Goal: Task Accomplishment & Management: Complete application form

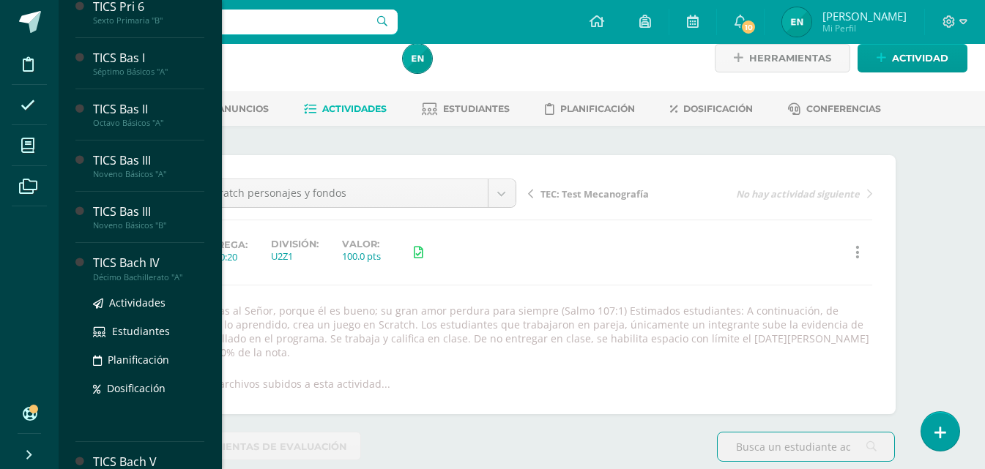
scroll to position [448, 0]
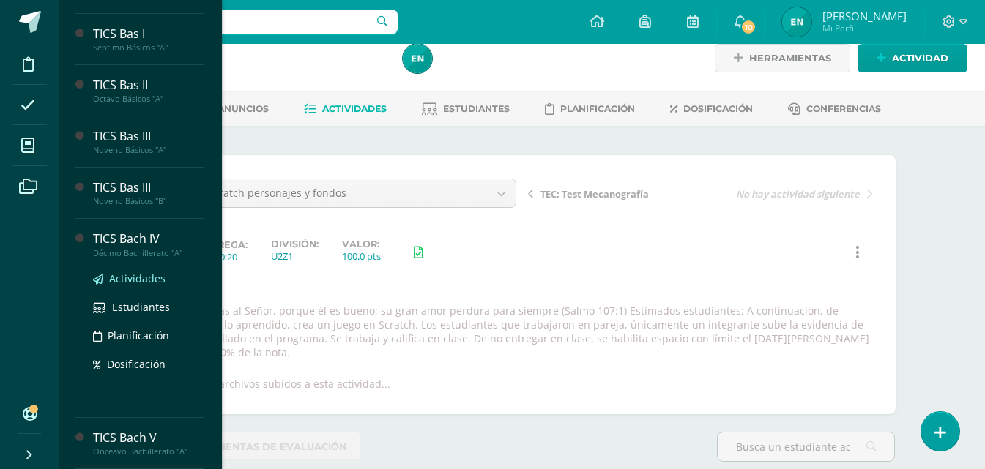
click at [143, 271] on link "Actividades" at bounding box center [148, 278] width 111 height 17
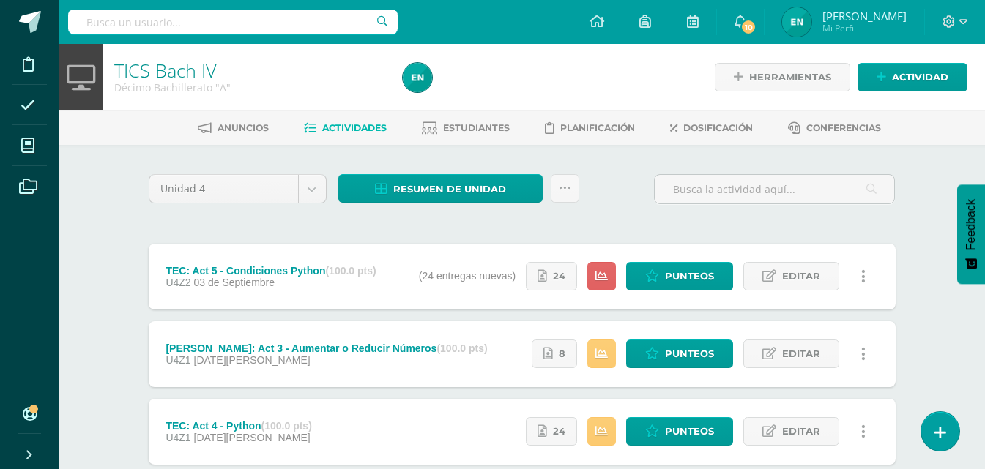
scroll to position [73, 0]
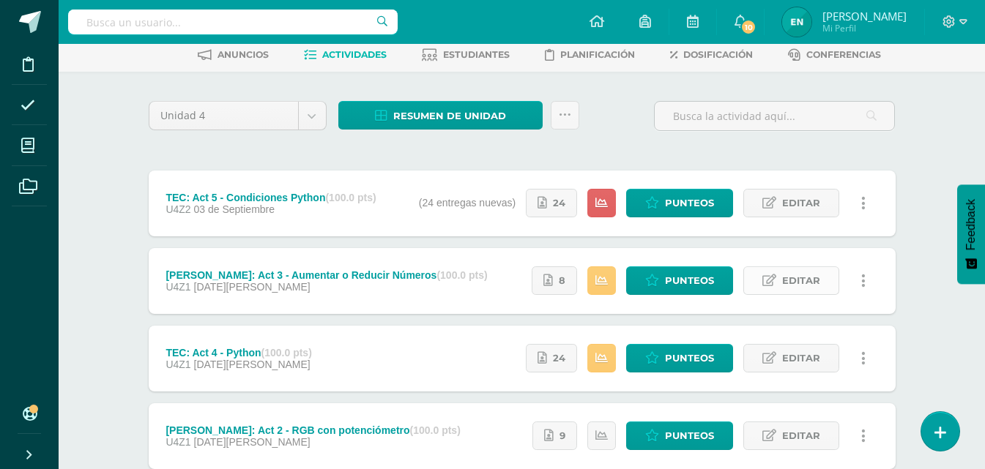
click at [805, 286] on span "Editar" at bounding box center [801, 280] width 38 height 27
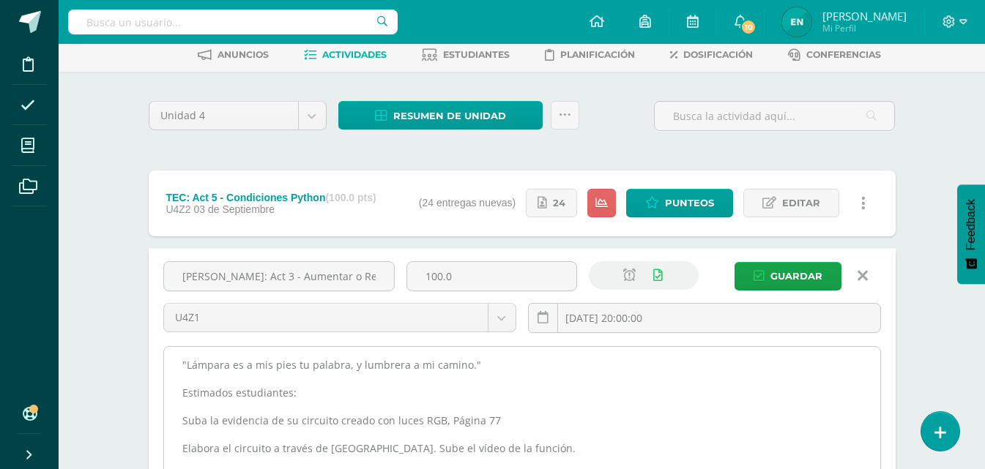
click at [176, 358] on textarea ""Lámpara es a mis pies tu palabra, y lumbrera a mi camino." Estimados estudiant…" at bounding box center [522, 427] width 716 height 161
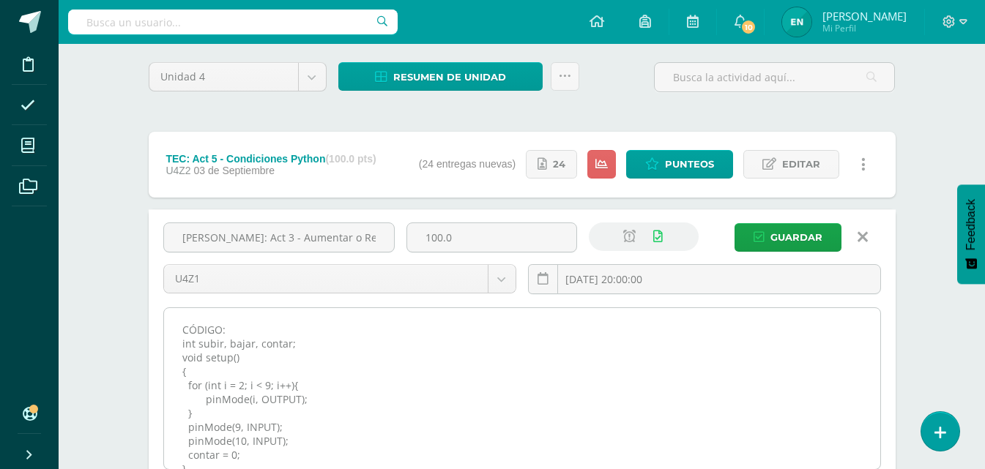
scroll to position [94, 0]
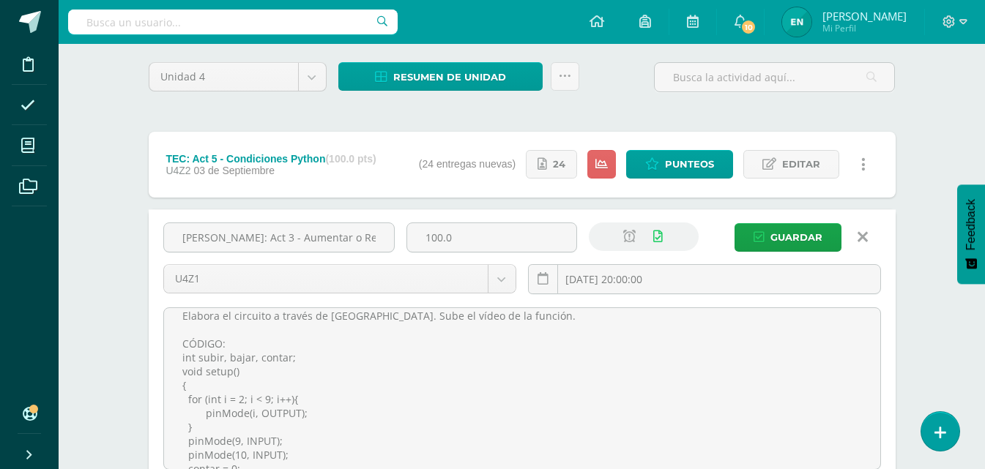
click at [863, 237] on icon at bounding box center [863, 237] width 10 height 16
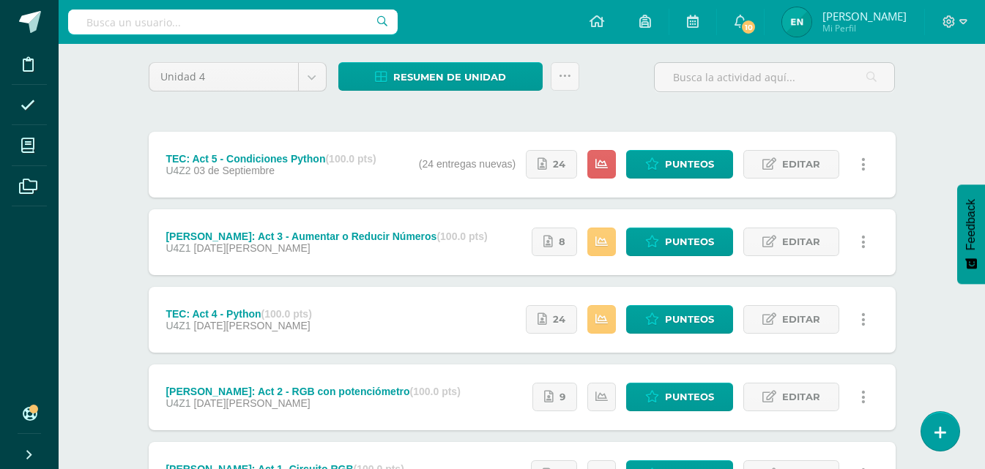
scroll to position [0, 0]
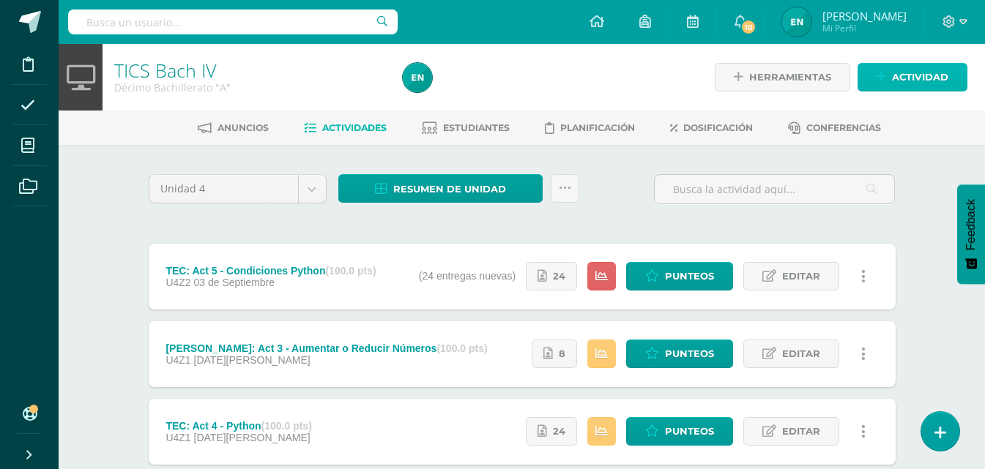
click at [912, 75] on span "Actividad" at bounding box center [920, 77] width 56 height 27
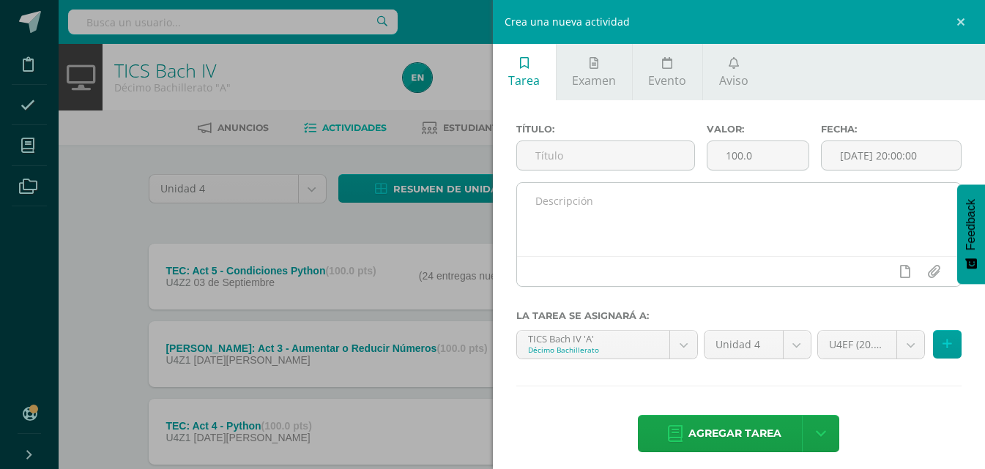
click at [630, 238] on textarea at bounding box center [739, 219] width 445 height 73
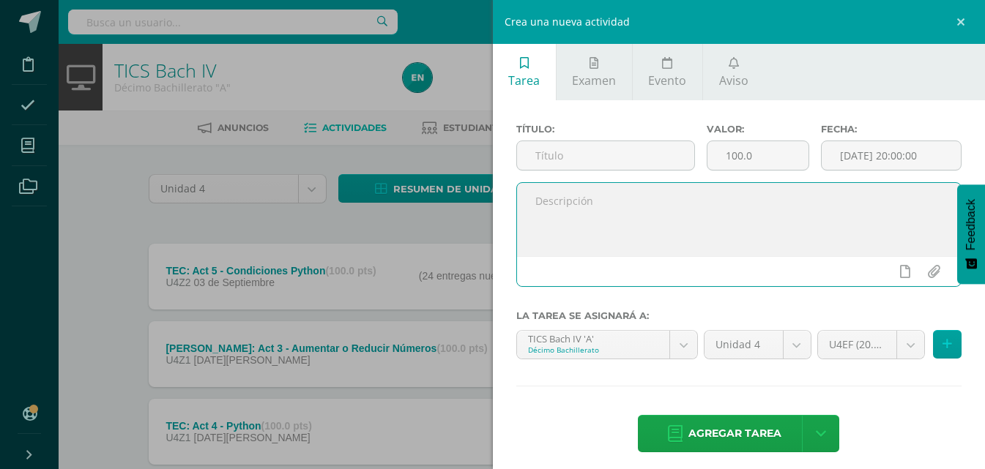
paste textarea ""Lámpara es a mis pies tu palabra, y lumbrera a mi camino." Estimados estudiant…"
drag, startPoint x: 879, startPoint y: 234, endPoint x: 729, endPoint y: 233, distance: 149.4
click at [729, 233] on textarea ""Lámpara es a mis pies tu palabra, y lumbrera a mi camino." Estimados estudiant…" at bounding box center [739, 219] width 445 height 73
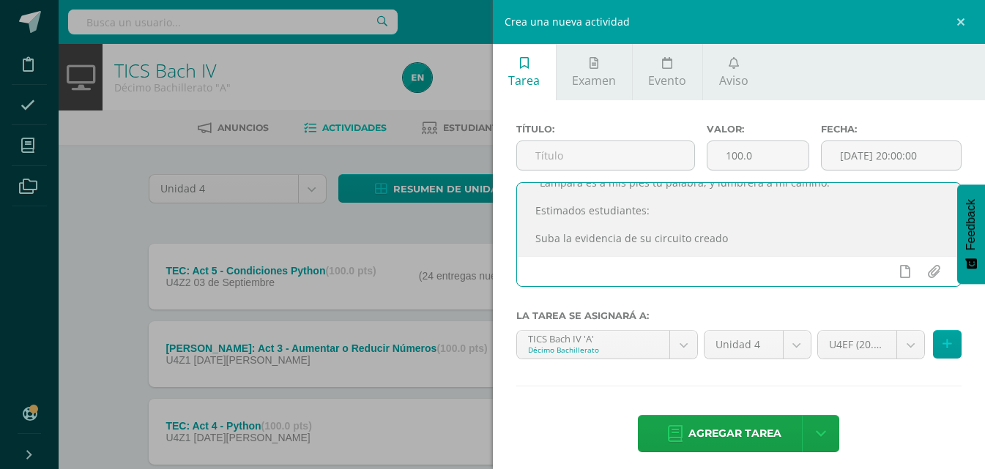
click at [539, 212] on textarea ""Lámpara es a mis pies tu palabra, y lumbrera a mi camino." Estimados estudiant…" at bounding box center [739, 219] width 445 height 73
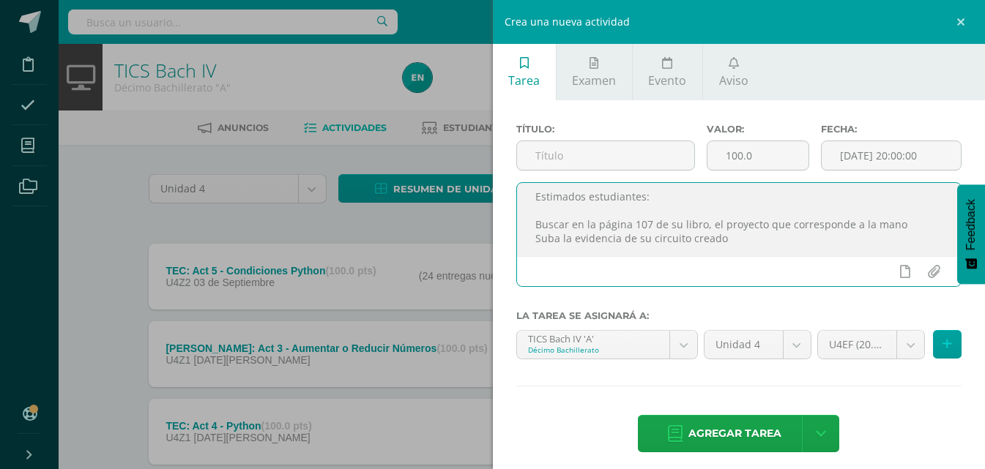
click at [869, 223] on textarea ""Lámpara es a mis pies tu palabra, y lumbrera a mi camino." Estimados estudiant…" at bounding box center [739, 219] width 445 height 73
click at [658, 220] on textarea ""Lámpara es a mis pies tu palabra, y lumbrera a mi camino." Estimados estudiant…" at bounding box center [739, 219] width 445 height 73
click at [572, 236] on textarea ""Lámpara es a mis pies tu palabra, y lumbrera a mi camino." Estimados estudiant…" at bounding box center [739, 219] width 445 height 73
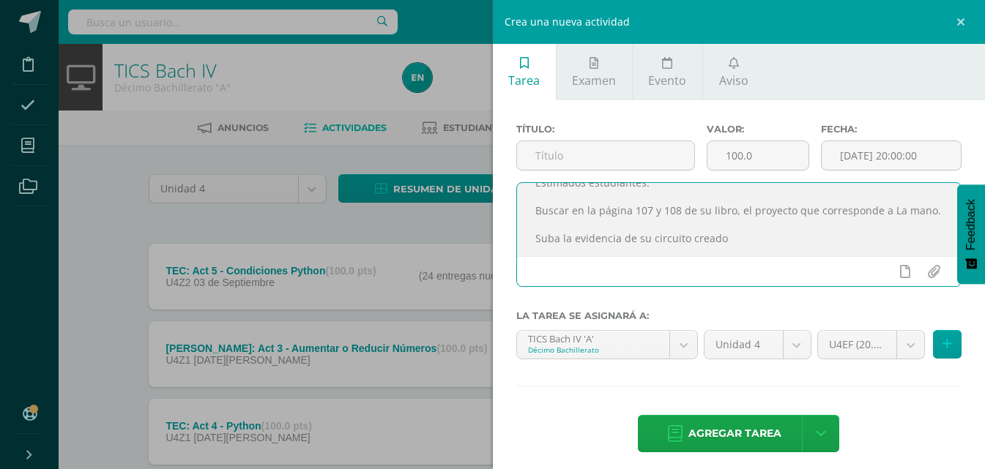
click at [535, 234] on textarea ""Lámpara es a mis pies tu palabra, y lumbrera a mi camino." Estimados estudiant…" at bounding box center [739, 219] width 445 height 73
click at [536, 226] on textarea ""Lámpara es a mis pies tu palabra, y lumbrera a mi camino." Estimados estudiant…" at bounding box center [739, 219] width 445 height 73
click at [900, 270] on icon at bounding box center [905, 271] width 10 height 13
click at [824, 228] on textarea ""Lámpara es a mis pies tu palabra, y lumbrera a mi camino." Estimados estudiant…" at bounding box center [739, 219] width 445 height 73
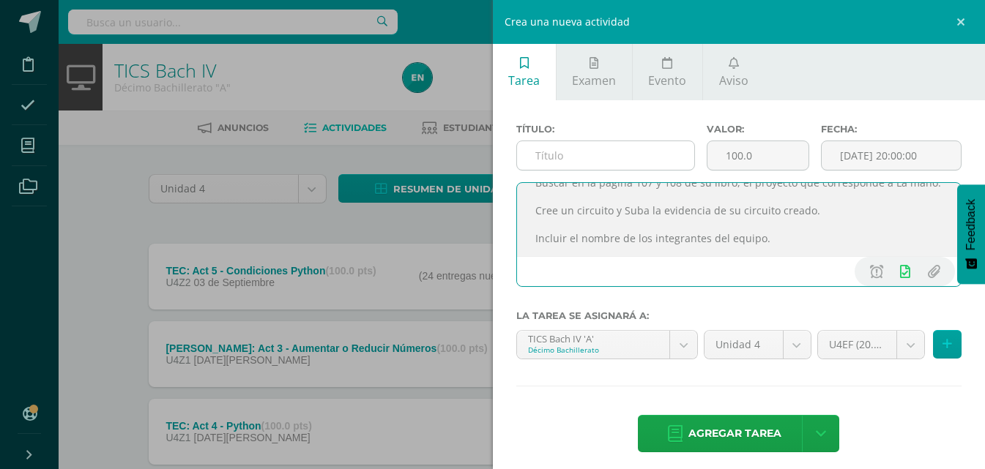
type textarea ""Lámpara es a mis pies tu palabra, y lumbrera a mi camino." Estimados estudiant…"
click at [658, 166] on input "text" at bounding box center [605, 155] width 177 height 29
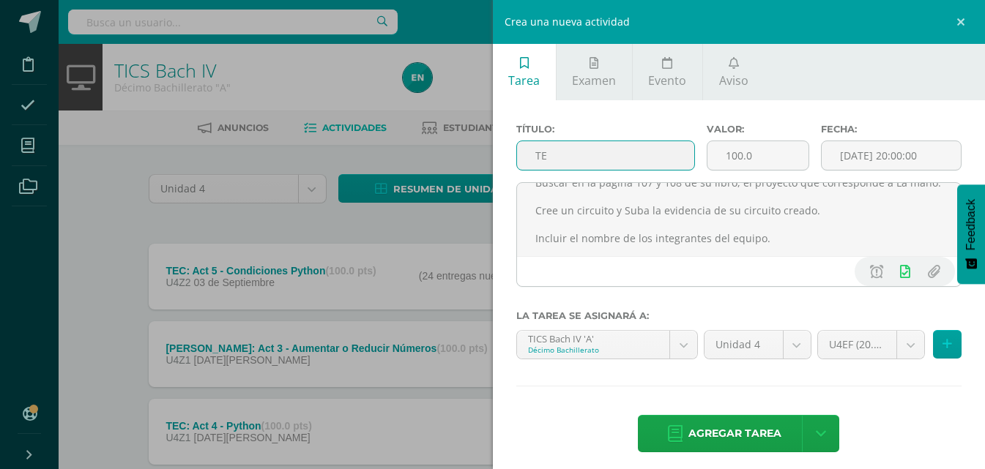
type input "T"
type input "ROB: Act 6- Proyecto "La Mano""
click at [899, 346] on body "Disciplina Asistencia Mis cursos Archivos Soporte Ayuda Reportar un problema Ce…" at bounding box center [492, 359] width 985 height 718
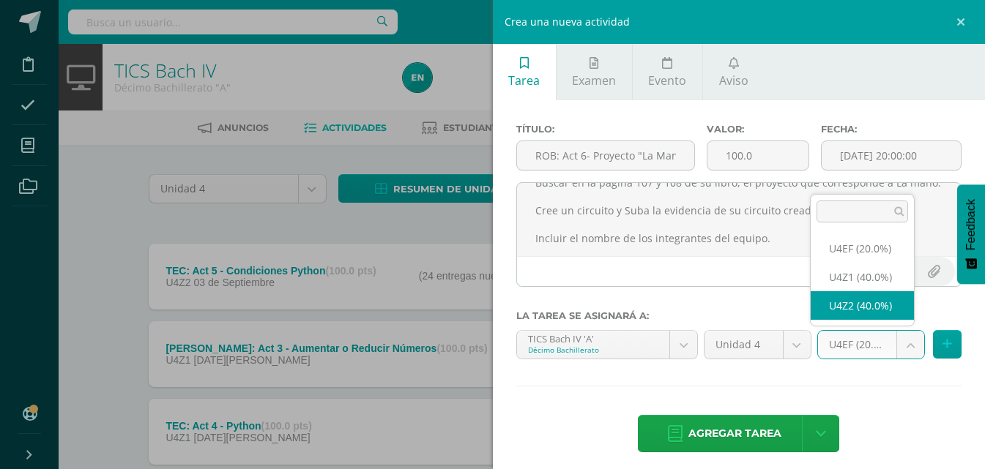
select select "31172"
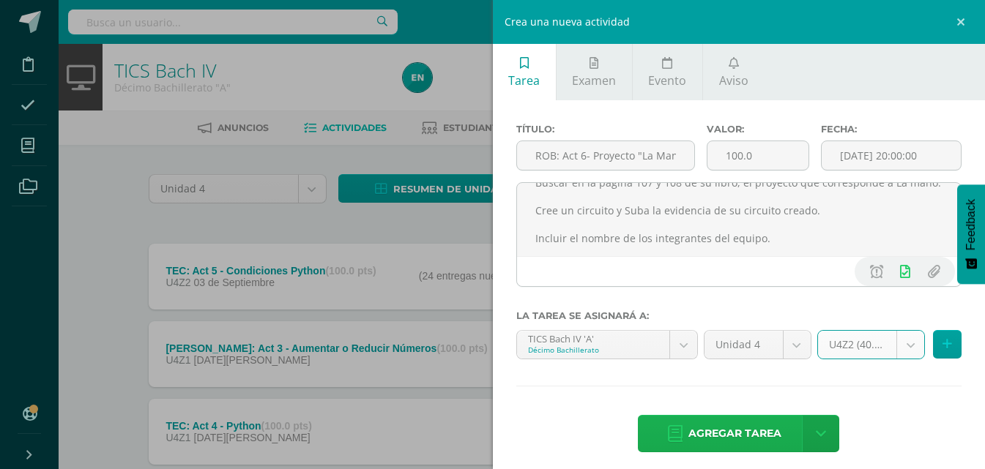
click at [768, 435] on span "Agregar tarea" at bounding box center [734, 434] width 93 height 36
